Goal: Find specific page/section: Find specific page/section

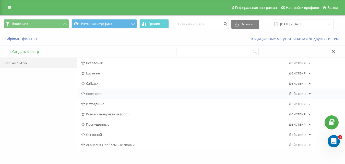
click at [88, 91] on div "Входящие Действия Редактировать Копировать Удалить По умолчанию Поделиться" at bounding box center [210, 93] width 267 height 10
click at [87, 95] on span "Входящие" at bounding box center [184, 94] width 207 height 4
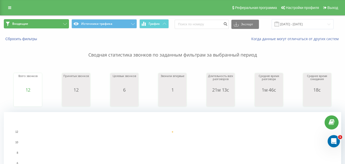
click at [60, 22] on button "Входящие" at bounding box center [36, 23] width 65 height 9
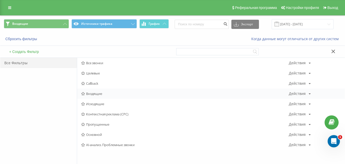
click at [91, 92] on span "Входящие" at bounding box center [184, 94] width 207 height 4
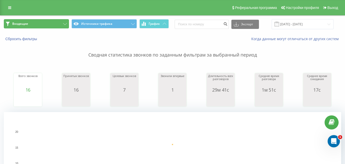
click at [44, 22] on button "Входящие" at bounding box center [36, 23] width 65 height 9
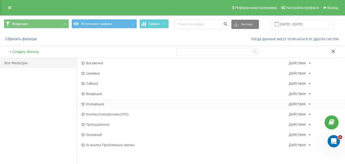
click at [90, 105] on span "Исходящие" at bounding box center [184, 104] width 207 height 4
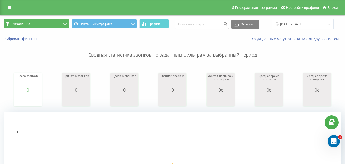
click at [54, 24] on button "Исходящие" at bounding box center [36, 23] width 65 height 9
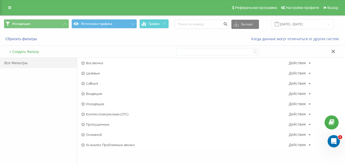
click at [105, 94] on span "Входящие" at bounding box center [184, 94] width 207 height 4
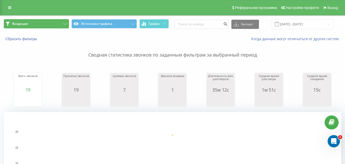
click at [45, 25] on button "Входящие" at bounding box center [36, 23] width 65 height 9
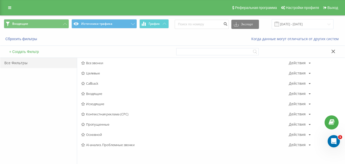
click at [98, 92] on span "Входящие" at bounding box center [184, 94] width 207 height 4
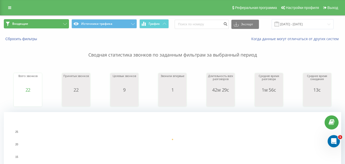
click at [61, 22] on button "Входящие" at bounding box center [36, 23] width 65 height 9
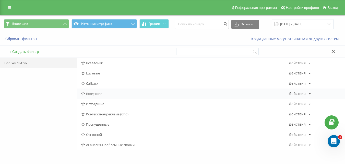
click at [100, 92] on span "Входящие" at bounding box center [184, 94] width 207 height 4
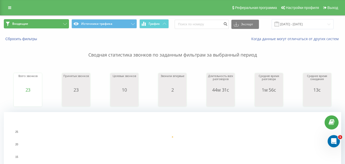
click at [53, 26] on button "Входящие" at bounding box center [36, 23] width 65 height 9
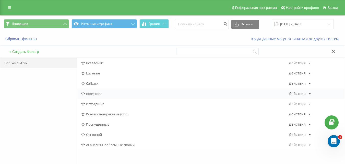
click at [98, 96] on div "Входящие Действия Редактировать Копировать Удалить По умолчанию Поделиться" at bounding box center [210, 93] width 267 height 10
click at [99, 94] on span "Входящие" at bounding box center [184, 94] width 207 height 4
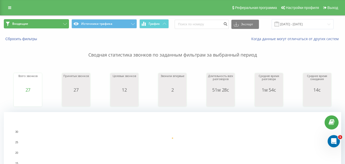
click at [61, 22] on button "Входящие" at bounding box center [36, 23] width 65 height 9
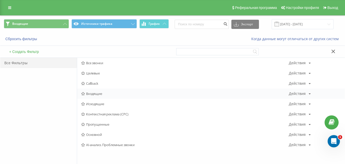
click at [101, 93] on span "Входящие" at bounding box center [184, 94] width 207 height 4
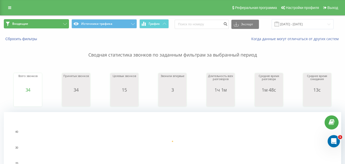
click at [54, 24] on button "Входящие" at bounding box center [36, 23] width 65 height 9
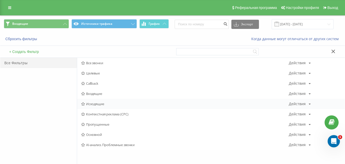
click at [98, 104] on span "Исходящие" at bounding box center [184, 104] width 207 height 4
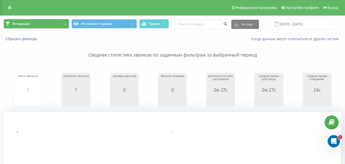
click at [52, 22] on button "Исходящие" at bounding box center [36, 23] width 65 height 9
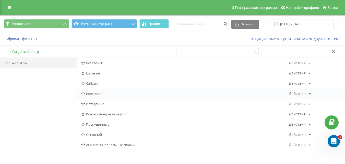
click at [97, 94] on span "Входящие" at bounding box center [184, 94] width 207 height 4
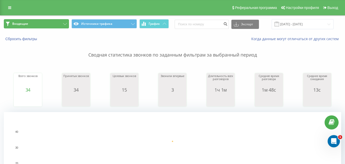
drag, startPoint x: 42, startPoint y: 20, endPoint x: 43, endPoint y: 24, distance: 3.9
click at [42, 20] on button "Входящие" at bounding box center [36, 23] width 65 height 9
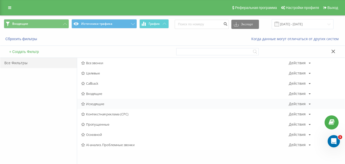
click at [93, 104] on span "Исходящие" at bounding box center [184, 104] width 207 height 4
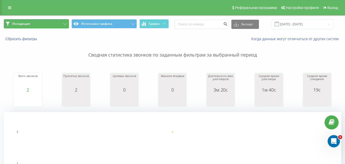
click at [60, 23] on button "Исходящие" at bounding box center [36, 23] width 65 height 9
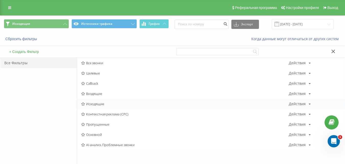
click at [92, 104] on span "Исходящие" at bounding box center [184, 104] width 207 height 4
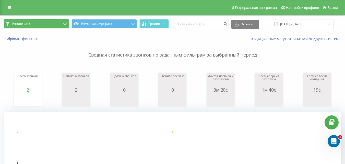
click at [47, 23] on button "Исходящие" at bounding box center [36, 23] width 65 height 9
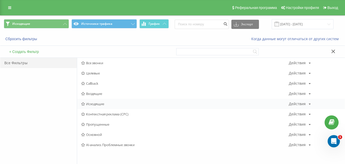
click at [106, 103] on span "Исходящие" at bounding box center [184, 104] width 207 height 4
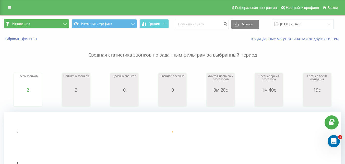
click at [45, 22] on button "Исходящие" at bounding box center [36, 23] width 65 height 9
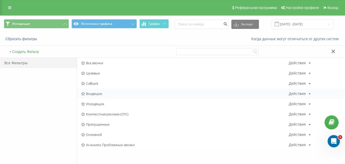
click at [100, 94] on span "Входящие" at bounding box center [184, 94] width 207 height 4
